Goal: Task Accomplishment & Management: Manage account settings

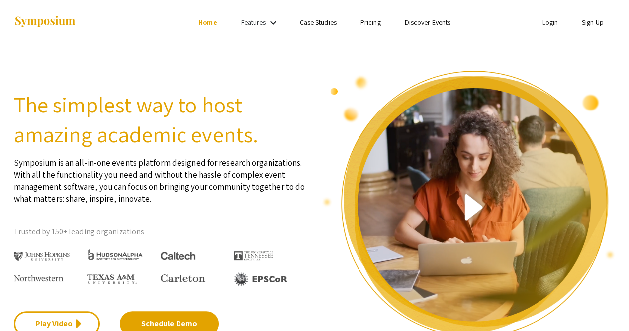
click at [553, 23] on link "Login" at bounding box center [550, 22] width 16 height 9
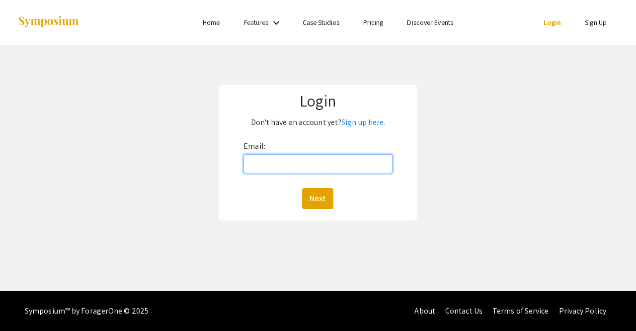
click at [332, 168] on input "Email:" at bounding box center [318, 163] width 149 height 19
type input "annie.huang@pomona.edu"
click at [302, 188] on button "Next" at bounding box center [317, 198] width 31 height 21
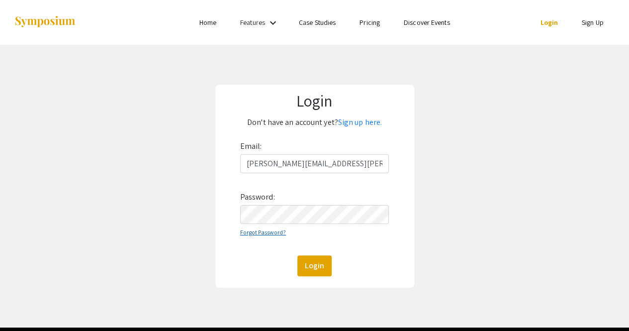
click at [270, 235] on link "Forgot Password?" at bounding box center [263, 231] width 46 height 7
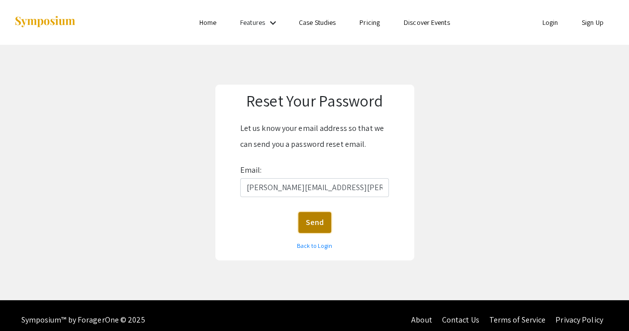
click at [316, 216] on button "Send" at bounding box center [314, 222] width 33 height 21
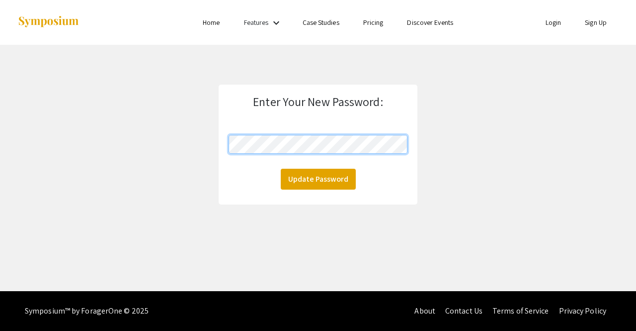
click button "Update Password" at bounding box center [318, 178] width 75 height 21
